Goal: Check status: Check status

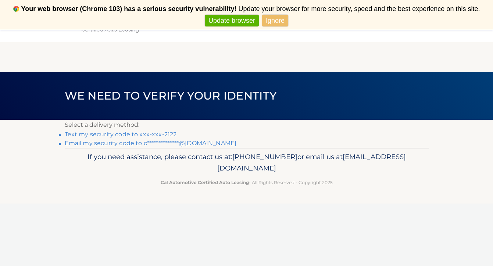
click at [152, 133] on link "Text my security code to xxx-xxx-2122" at bounding box center [121, 134] width 112 height 7
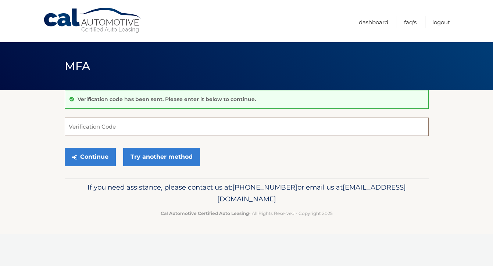
click at [109, 127] on input "Verification Code" at bounding box center [247, 127] width 364 height 18
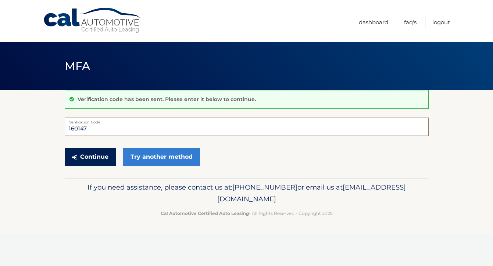
type input "160147"
click at [96, 162] on button "Continue" at bounding box center [90, 157] width 51 height 18
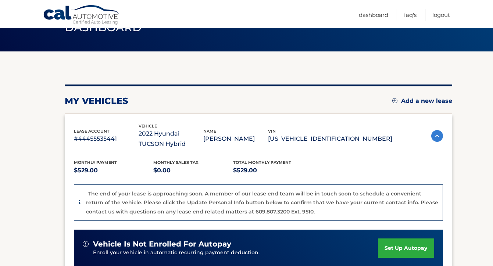
scroll to position [36, 0]
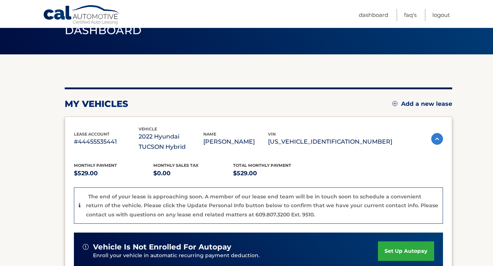
click at [436, 136] on img at bounding box center [437, 139] width 12 height 12
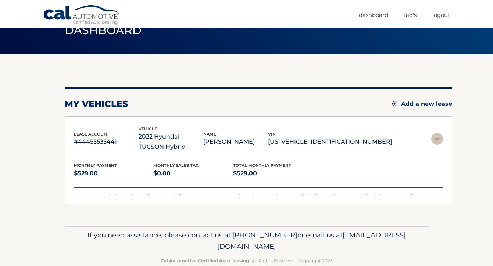
scroll to position [9, 0]
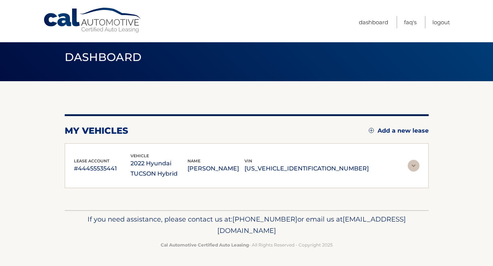
click at [435, 137] on section "You are registered for this site, but you haven't enrolled in online payments. …" at bounding box center [246, 145] width 493 height 129
click at [411, 164] on img at bounding box center [414, 166] width 12 height 12
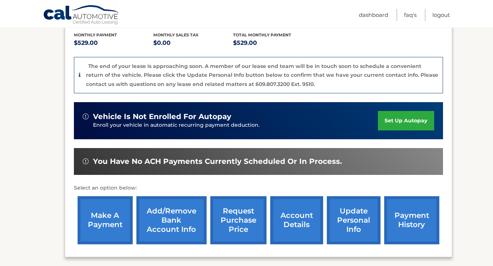
scroll to position [168, 0]
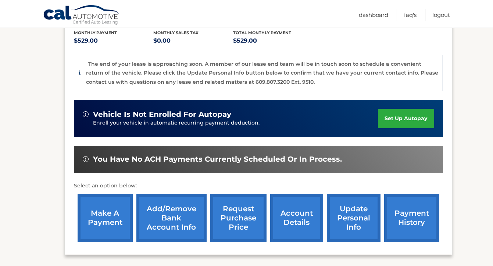
click at [293, 227] on link "account details" at bounding box center [296, 218] width 53 height 48
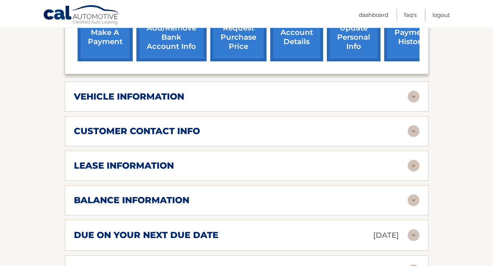
scroll to position [318, 0]
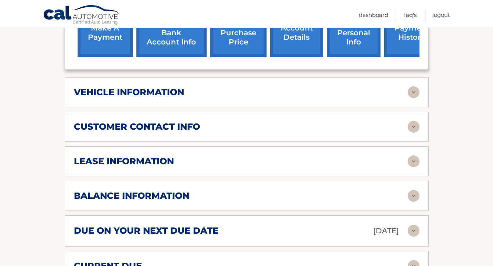
click at [414, 161] on img at bounding box center [414, 162] width 12 height 12
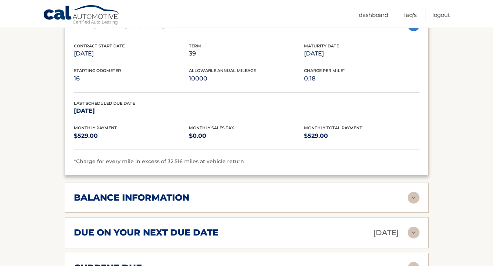
scroll to position [462, 0]
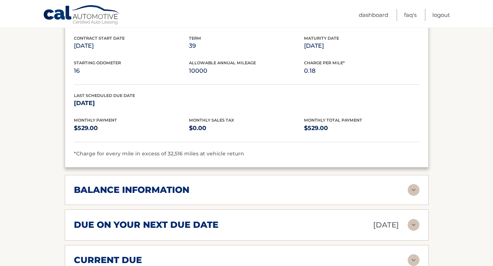
click at [412, 190] on img at bounding box center [414, 190] width 12 height 12
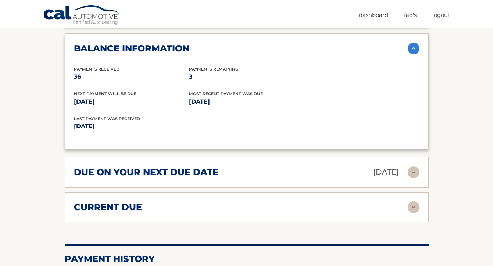
scroll to position [607, 0]
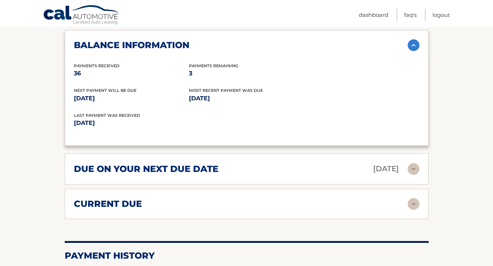
click at [412, 167] on img at bounding box center [414, 169] width 12 height 12
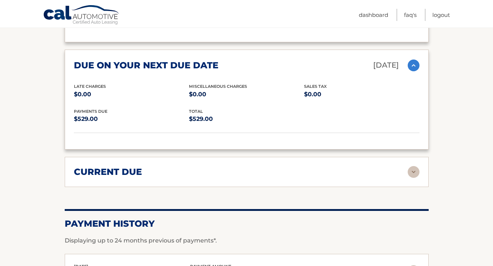
scroll to position [711, 0]
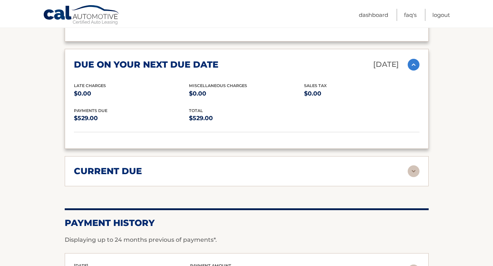
click at [412, 172] on img at bounding box center [414, 171] width 12 height 12
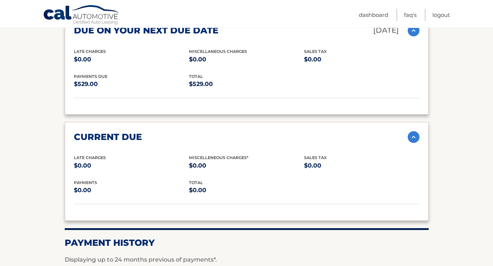
scroll to position [746, 0]
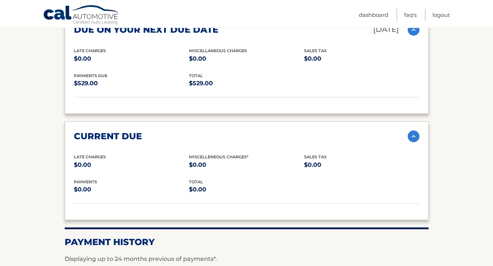
click at [412, 136] on img at bounding box center [414, 137] width 12 height 12
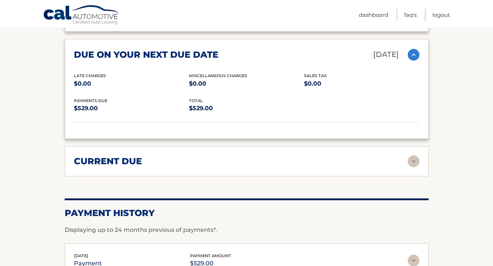
scroll to position [720, 0]
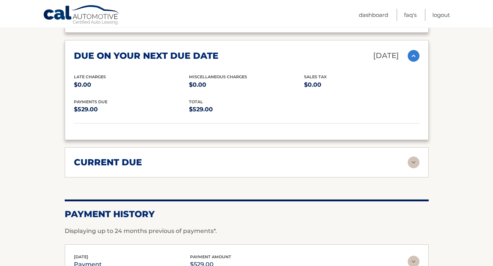
click at [413, 51] on img at bounding box center [414, 56] width 12 height 12
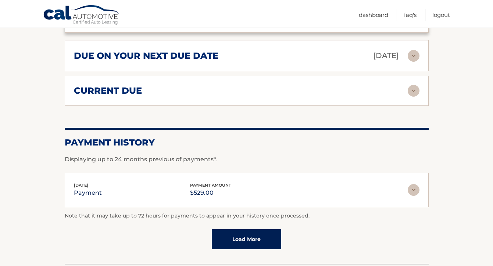
click at [412, 191] on img at bounding box center [414, 190] width 12 height 12
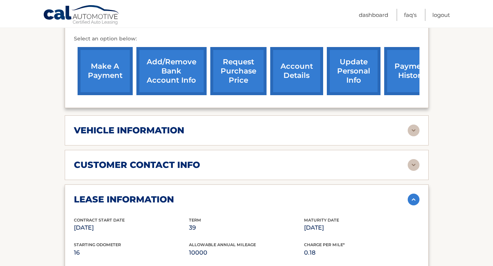
scroll to position [276, 0]
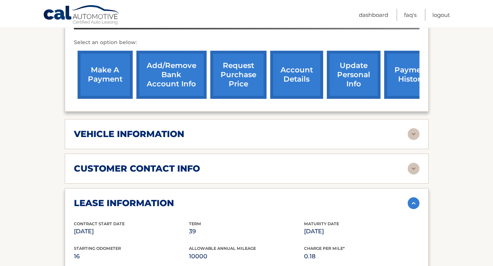
click at [233, 79] on link "request purchase price" at bounding box center [238, 75] width 56 height 48
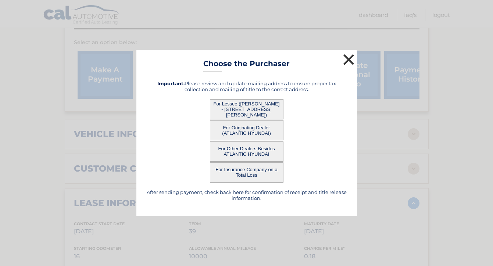
click at [348, 54] on button "×" at bounding box center [349, 59] width 15 height 15
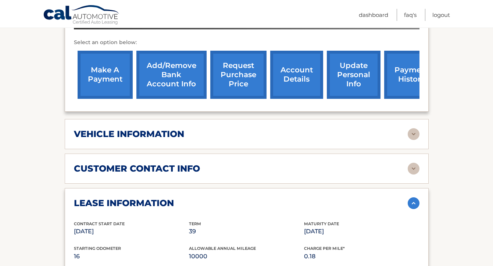
click at [299, 79] on link "account details" at bounding box center [296, 75] width 53 height 48
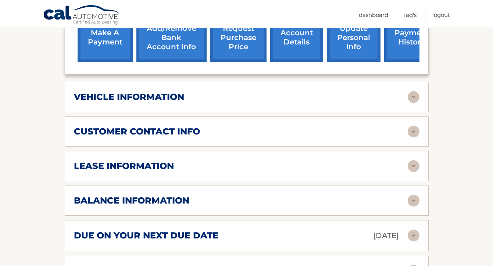
scroll to position [314, 0]
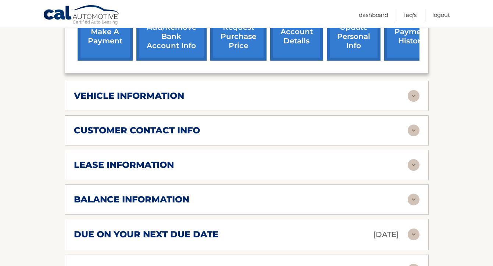
click at [416, 163] on img at bounding box center [414, 165] width 12 height 12
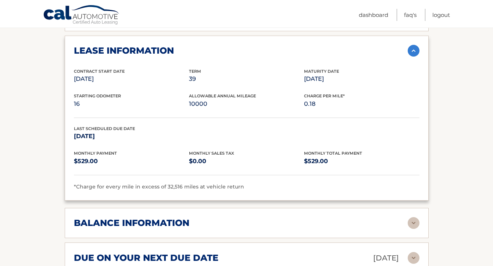
scroll to position [425, 0]
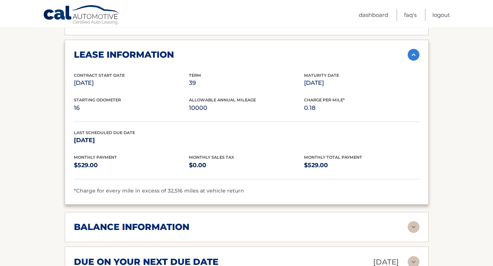
click at [412, 227] on img at bounding box center [414, 227] width 12 height 12
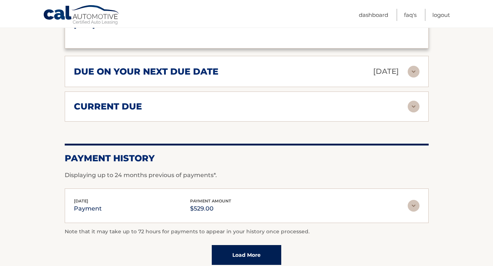
scroll to position [711, 0]
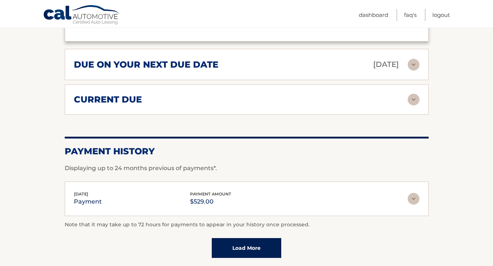
click at [419, 104] on img at bounding box center [414, 100] width 12 height 12
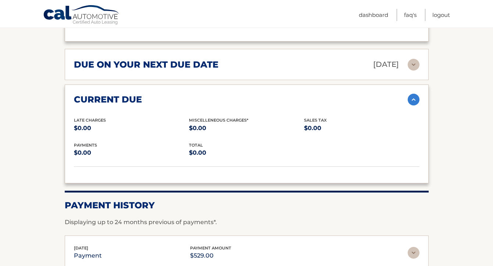
scroll to position [828, 0]
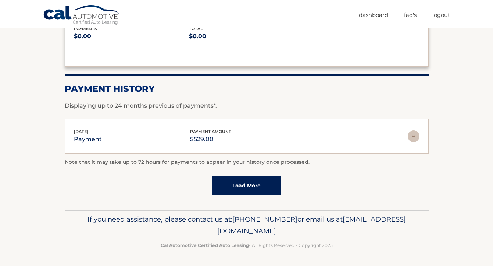
click at [260, 184] on link "Load More" at bounding box center [246, 186] width 69 height 20
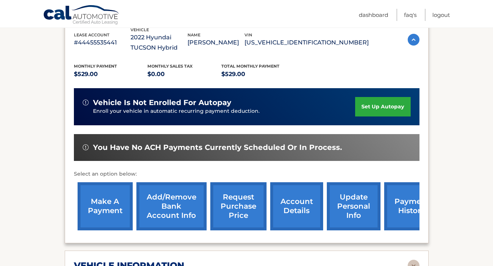
scroll to position [0, 0]
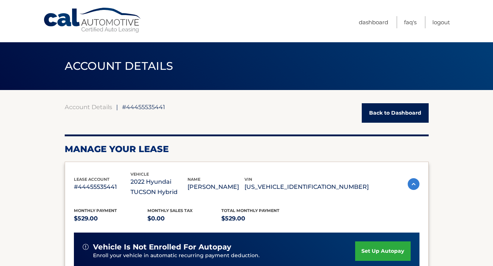
click at [373, 114] on link "Back to Dashboard" at bounding box center [395, 112] width 67 height 19
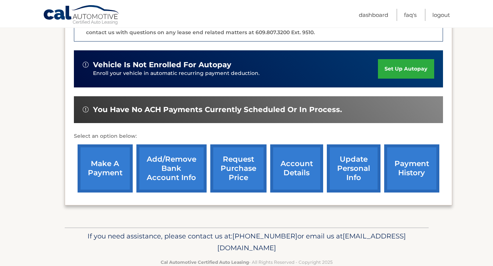
scroll to position [219, 0]
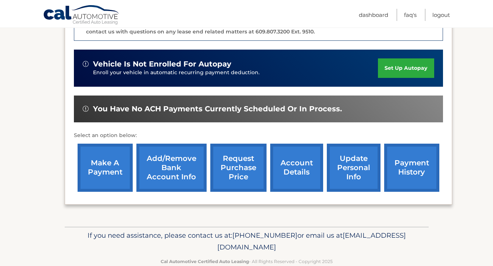
click at [254, 154] on link "request purchase price" at bounding box center [238, 168] width 56 height 48
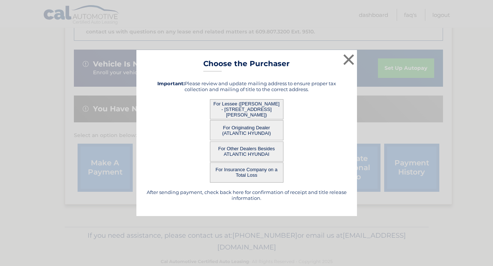
click at [268, 107] on button "For Lessee ([PERSON_NAME] - [STREET_ADDRESS][PERSON_NAME])" at bounding box center [247, 109] width 74 height 20
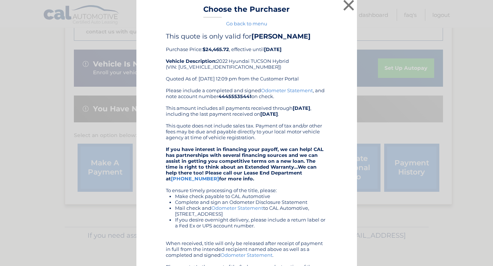
scroll to position [0, 0]
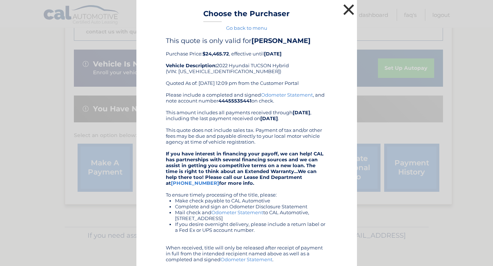
click at [345, 12] on button "×" at bounding box center [349, 9] width 15 height 15
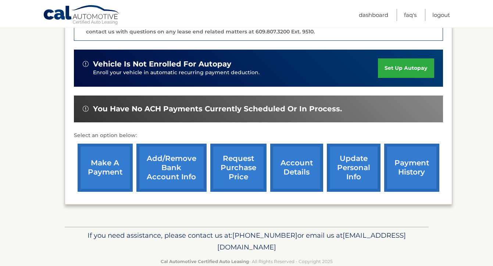
click at [235, 167] on link "request purchase price" at bounding box center [238, 168] width 56 height 48
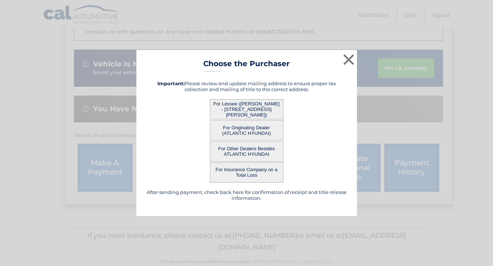
click at [259, 127] on button "For Originating Dealer (ATLANTIC HYUNDAI)" at bounding box center [247, 130] width 74 height 20
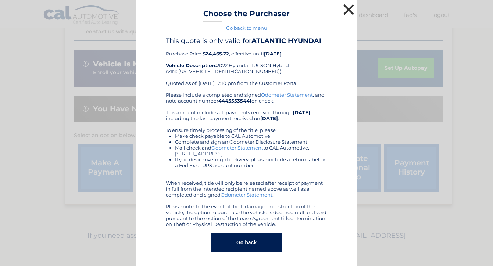
click at [343, 7] on button "×" at bounding box center [349, 9] width 15 height 15
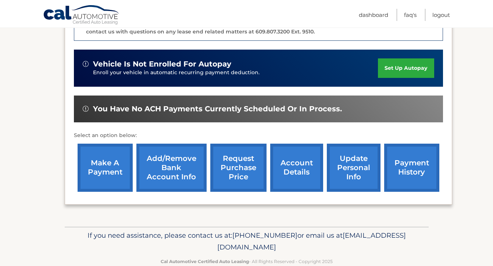
click at [237, 149] on link "request purchase price" at bounding box center [238, 168] width 56 height 48
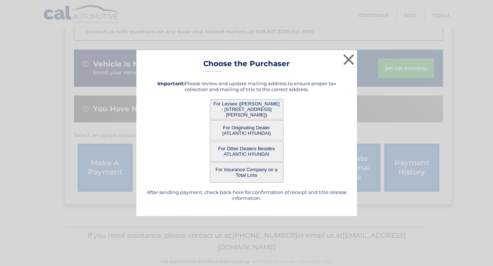
click at [238, 156] on button "For Other Dealers Besides ATLANTIC HYUNDAI" at bounding box center [247, 152] width 74 height 20
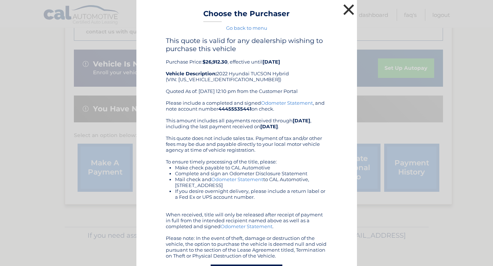
click at [347, 14] on button "×" at bounding box center [349, 9] width 15 height 15
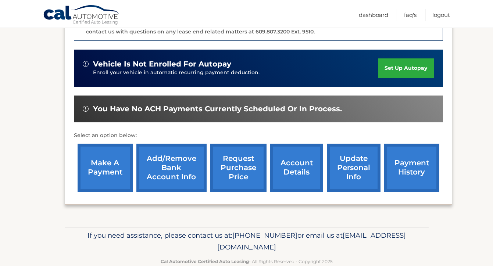
click at [232, 167] on link "request purchase price" at bounding box center [238, 168] width 56 height 48
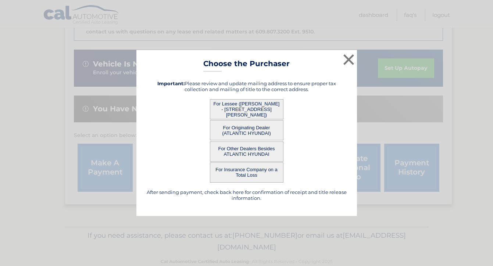
click at [239, 168] on button "For Insurance Company on a Total Loss" at bounding box center [247, 173] width 74 height 20
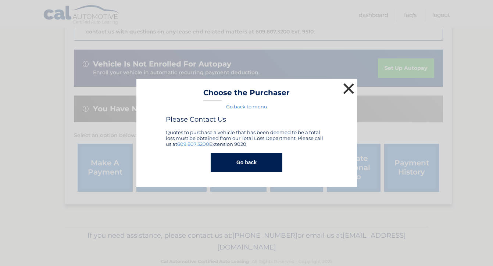
click at [352, 91] on button "×" at bounding box center [349, 88] width 15 height 15
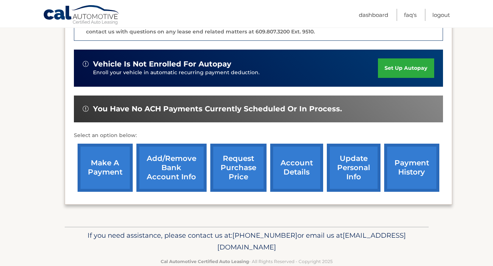
click at [235, 159] on link "request purchase price" at bounding box center [238, 168] width 56 height 48
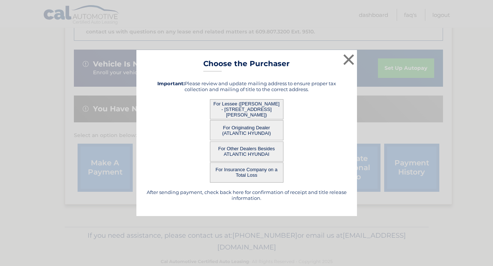
click at [245, 106] on button "For Lessee ([PERSON_NAME] - [STREET_ADDRESS][PERSON_NAME])" at bounding box center [247, 109] width 74 height 20
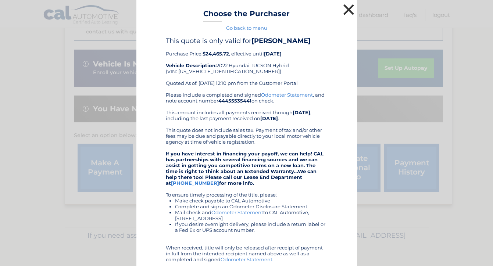
click at [350, 8] on button "×" at bounding box center [349, 9] width 15 height 15
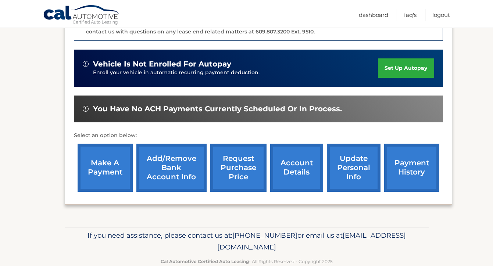
click at [239, 165] on link "request purchase price" at bounding box center [238, 168] width 56 height 48
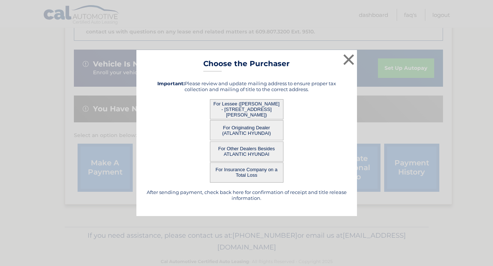
click at [249, 171] on button "For Insurance Company on a Total Loss" at bounding box center [247, 173] width 74 height 20
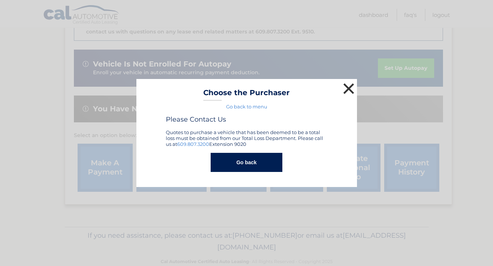
click at [345, 86] on button "×" at bounding box center [349, 88] width 15 height 15
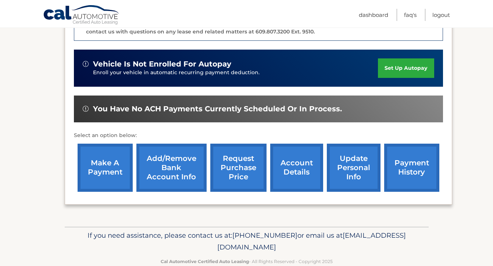
click at [238, 172] on link "request purchase price" at bounding box center [238, 168] width 56 height 48
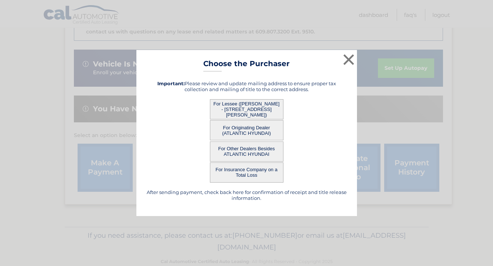
click at [241, 151] on button "For Other Dealers Besides ATLANTIC HYUNDAI" at bounding box center [247, 152] width 74 height 20
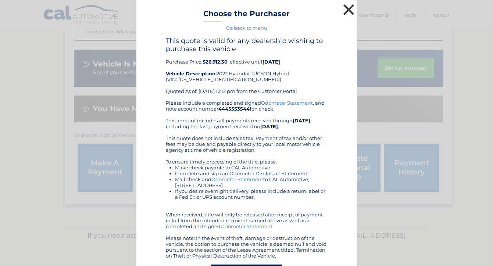
click at [351, 11] on button "×" at bounding box center [349, 9] width 15 height 15
